Goal: Information Seeking & Learning: Find specific fact

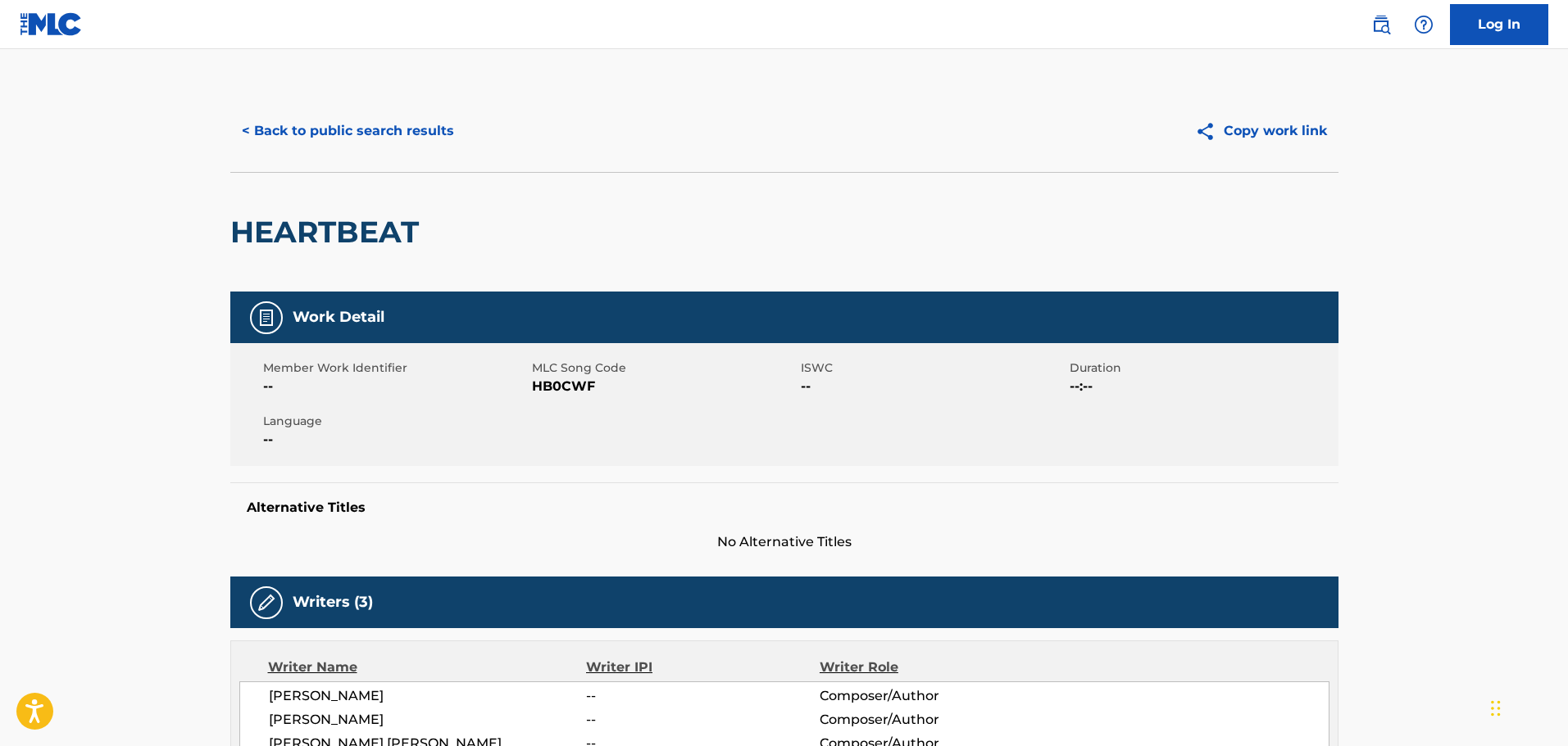
click at [372, 125] on button "< Back to public search results" at bounding box center [348, 131] width 236 height 41
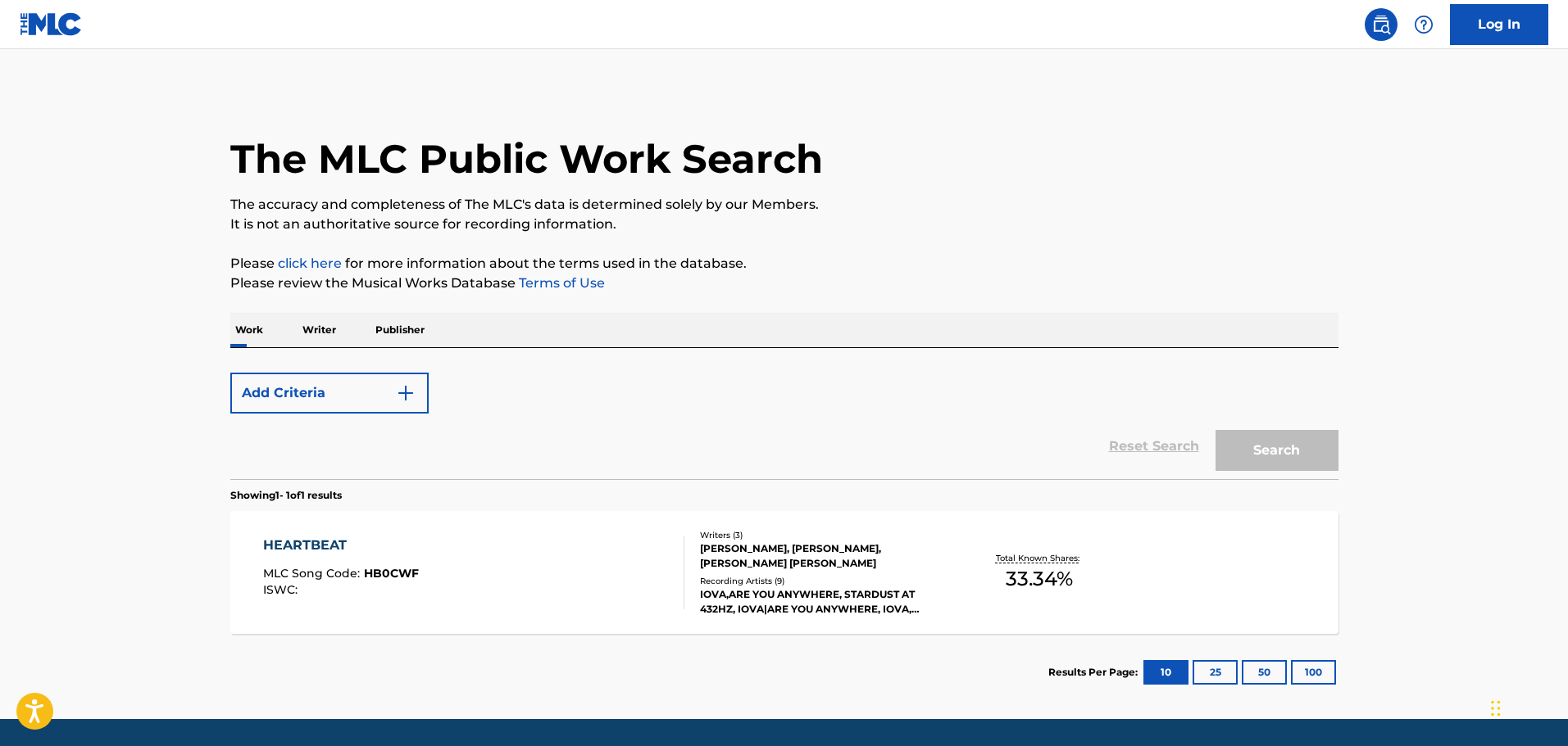
scroll to position [51, 0]
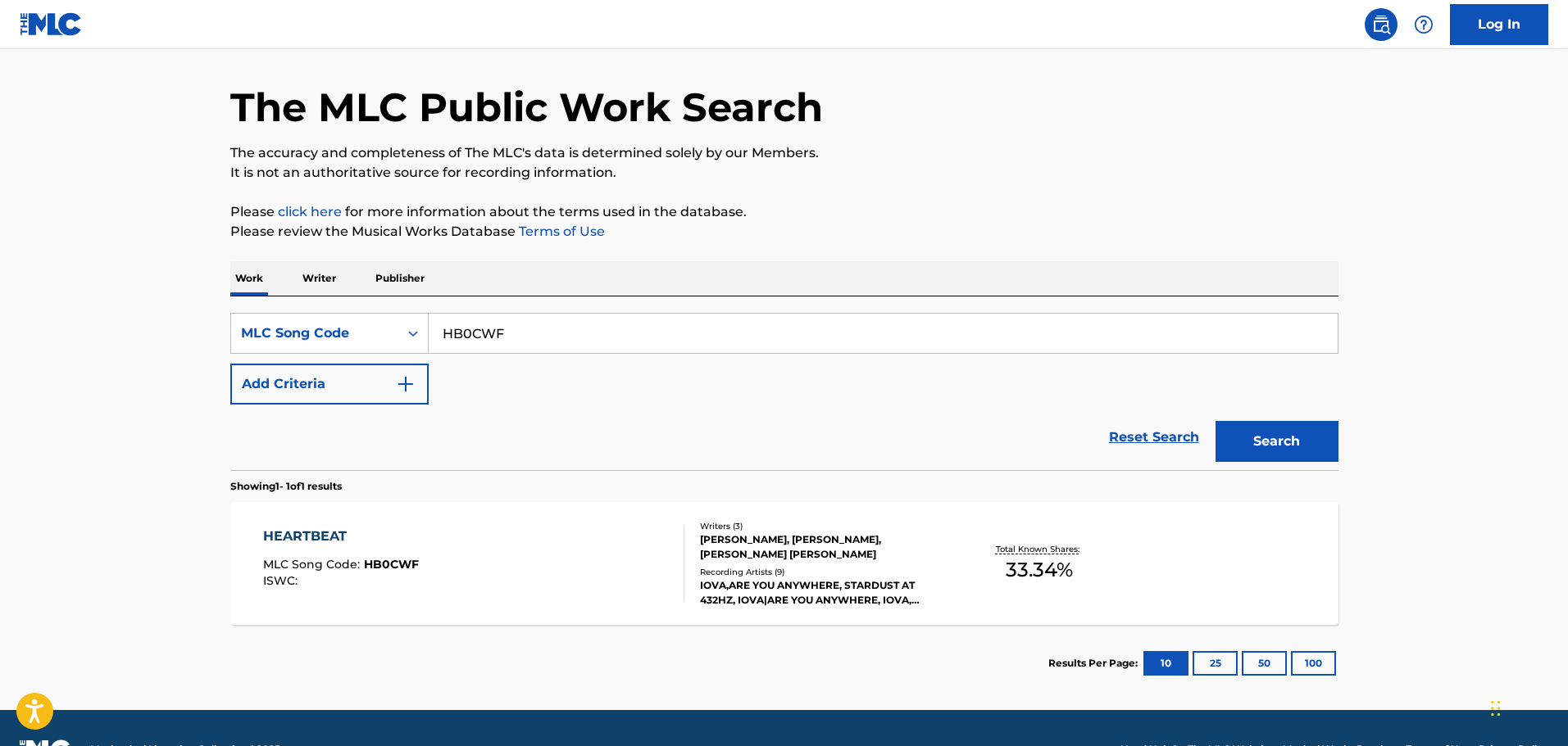
drag, startPoint x: 530, startPoint y: 330, endPoint x: 353, endPoint y: 311, distance: 178.0
click at [355, 311] on div "SearchWithCriteria85357e44-b49c-48af-b6ad-63997f2008d4 MLC Song Code HB0CWF Add…" at bounding box center [784, 383] width 1108 height 174
paste input "DB5LXP"
click at [1307, 435] on button "Search" at bounding box center [1278, 441] width 123 height 41
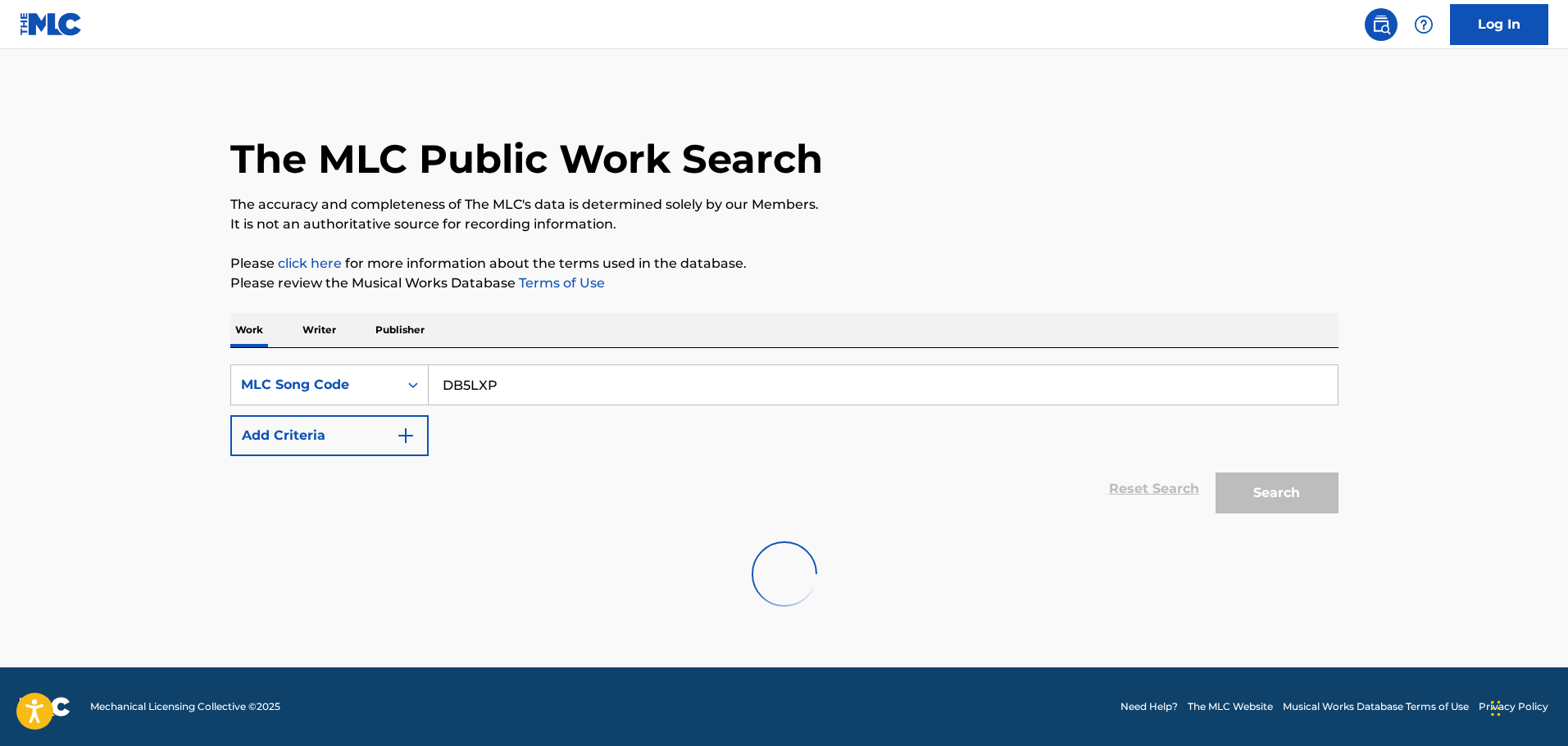
scroll to position [0, 0]
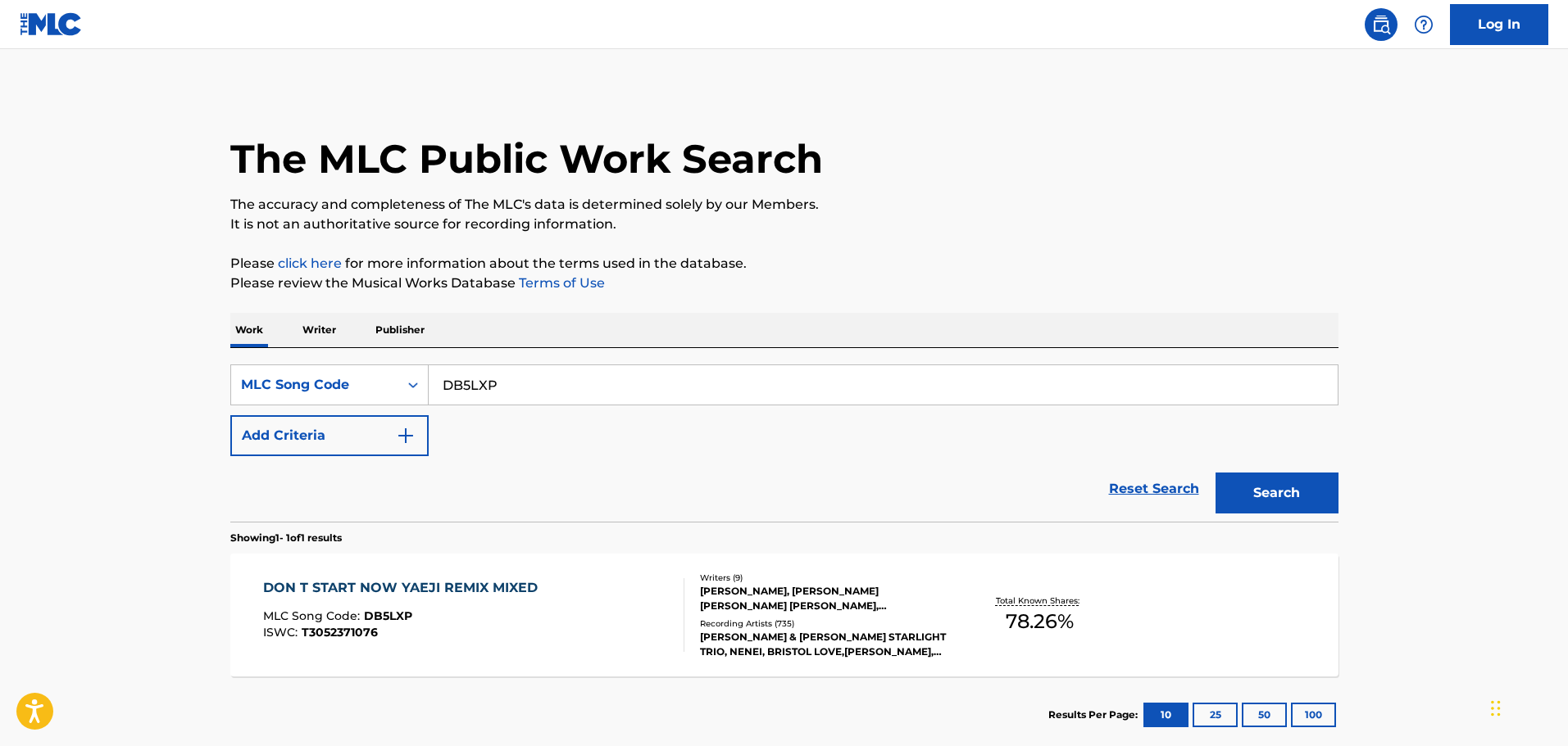
drag, startPoint x: 520, startPoint y: 380, endPoint x: 513, endPoint y: 381, distance: 7.1
click at [520, 380] on input "DB5LXP" at bounding box center [883, 385] width 909 height 40
drag, startPoint x: 513, startPoint y: 381, endPoint x: 383, endPoint y: 359, distance: 131.8
click at [386, 360] on div "SearchWithCriteria85357e44-b49c-48af-b6ad-63997f2008d4 MLC Song Code DB5LXP Add…" at bounding box center [784, 435] width 1108 height 174
paste input "014N"
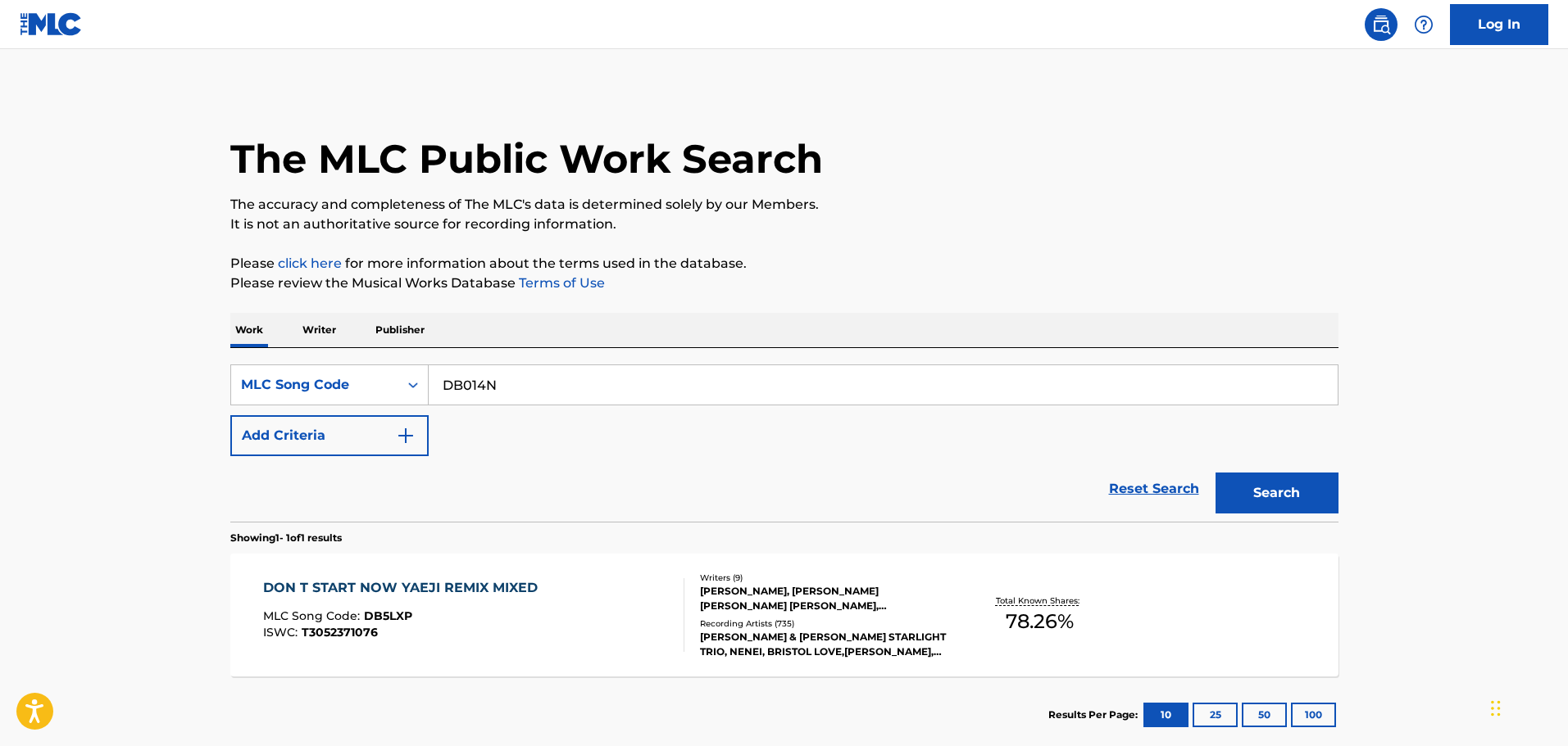
click at [1272, 495] on button "Search" at bounding box center [1278, 493] width 123 height 41
click at [1013, 277] on p "Please review the Musical Works Database Terms of Use" at bounding box center [784, 283] width 1108 height 19
drag, startPoint x: 529, startPoint y: 393, endPoint x: 495, endPoint y: 398, distance: 34.4
click at [282, 362] on div "SearchWithCriteria85357e44-b49c-48af-b6ad-63997f2008d4 MLC Song Code DB014N Add…" at bounding box center [784, 435] width 1108 height 174
paste input "SB5TSQ"
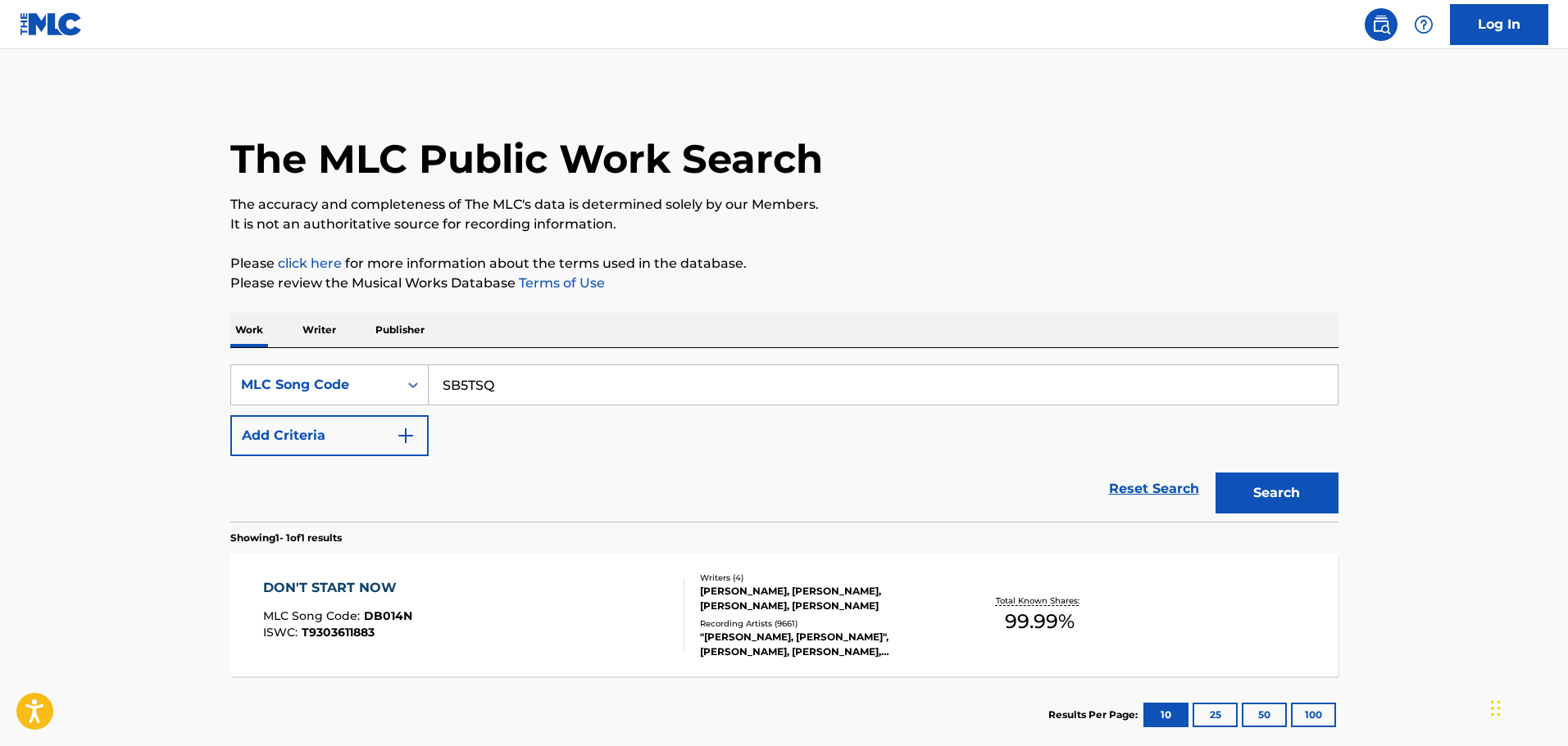
type input "SB5TSQ"
drag, startPoint x: 1344, startPoint y: 498, endPoint x: 1332, endPoint y: 497, distance: 12.0
click at [1338, 497] on div "The MLC Public Work Search The accuracy and completeness of The MLC's data is d…" at bounding box center [784, 422] width 1148 height 663
click at [1311, 497] on button "Search" at bounding box center [1278, 493] width 123 height 41
